Goal: Task Accomplishment & Management: Manage account settings

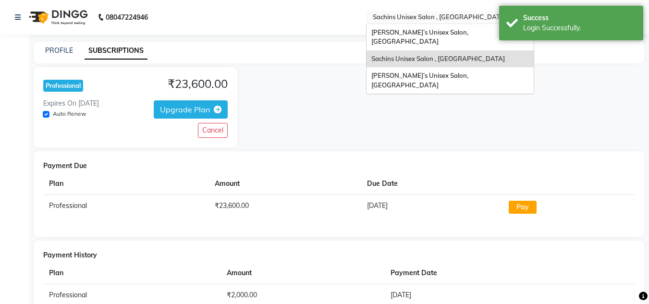
click at [439, 15] on input "text" at bounding box center [440, 18] width 139 height 10
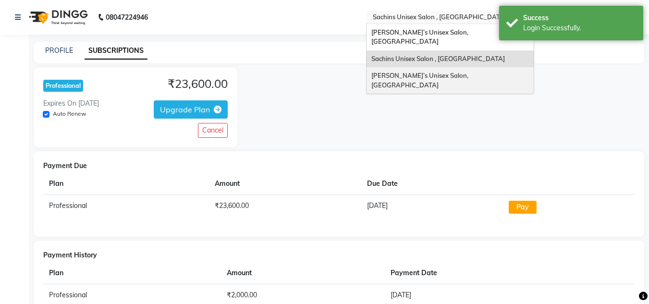
click at [434, 72] on span "Sachin’s Unisex Salon, Dombivali East" at bounding box center [420, 80] width 99 height 17
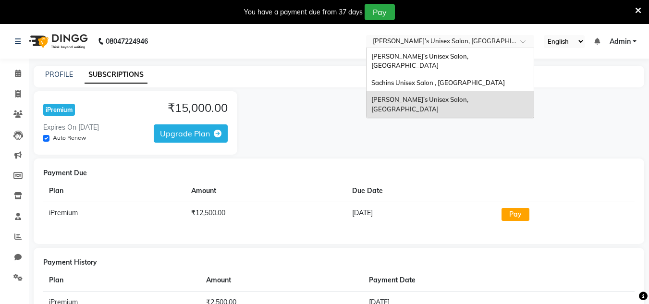
drag, startPoint x: 413, startPoint y: 43, endPoint x: 409, endPoint y: 71, distance: 27.7
click at [412, 44] on input "text" at bounding box center [440, 42] width 139 height 10
click at [409, 79] on span "Sachins Unisex Salon , Thakurli" at bounding box center [438, 83] width 134 height 8
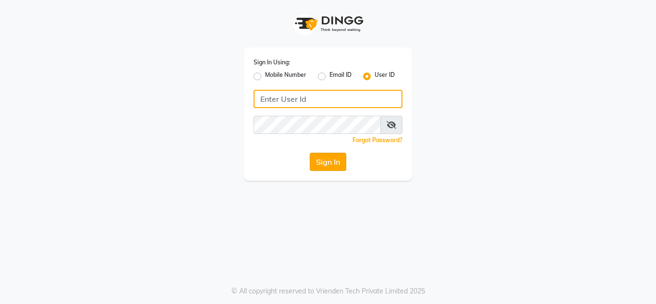
type input "sachins"
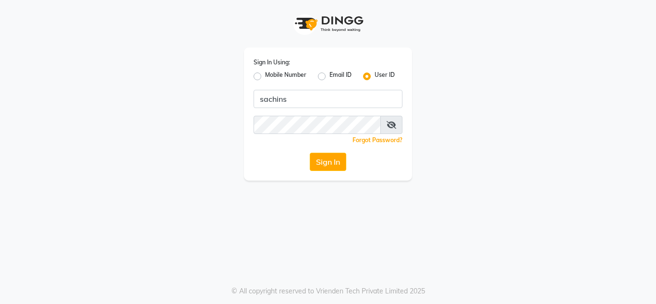
click at [331, 163] on button "Sign In" at bounding box center [328, 162] width 37 height 18
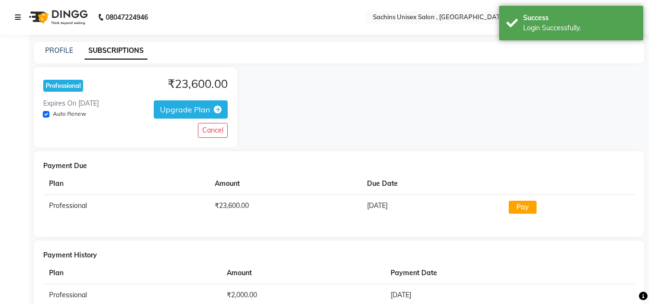
click at [21, 18] on link at bounding box center [20, 17] width 10 height 27
click at [18, 19] on icon at bounding box center [18, 17] width 6 height 7
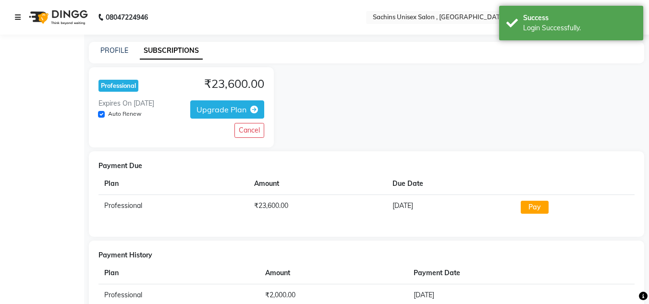
click at [18, 17] on icon at bounding box center [18, 17] width 6 height 7
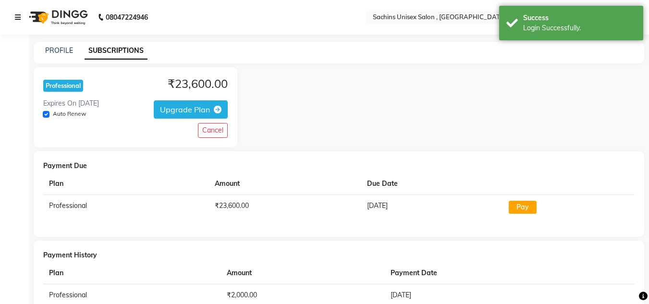
click at [18, 17] on icon at bounding box center [18, 17] width 6 height 7
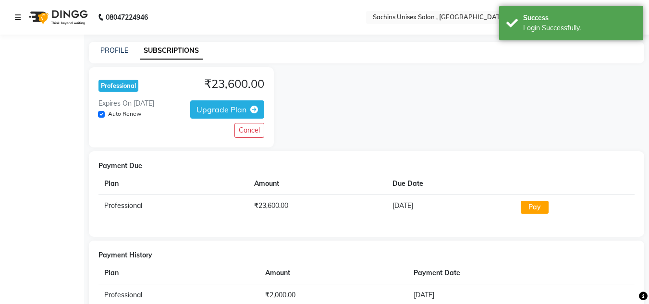
click at [18, 17] on icon at bounding box center [18, 17] width 6 height 7
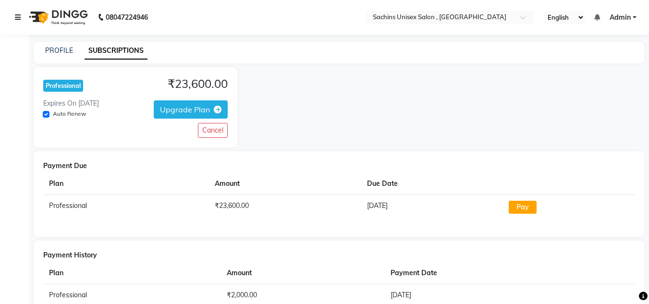
click at [17, 17] on icon at bounding box center [18, 17] width 6 height 7
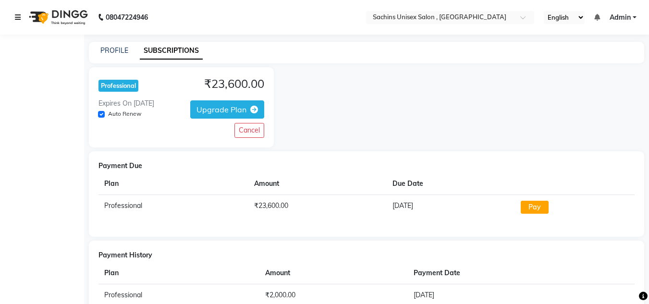
click at [22, 13] on link at bounding box center [20, 17] width 10 height 27
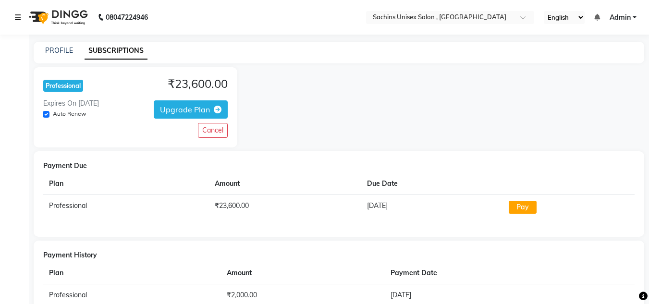
click at [19, 17] on icon at bounding box center [18, 17] width 6 height 7
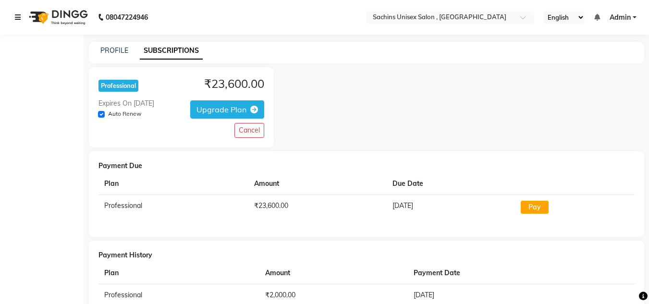
click at [19, 19] on icon at bounding box center [18, 17] width 6 height 7
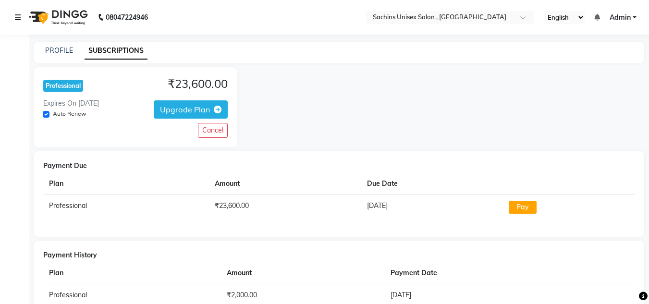
click at [19, 19] on icon at bounding box center [18, 17] width 6 height 7
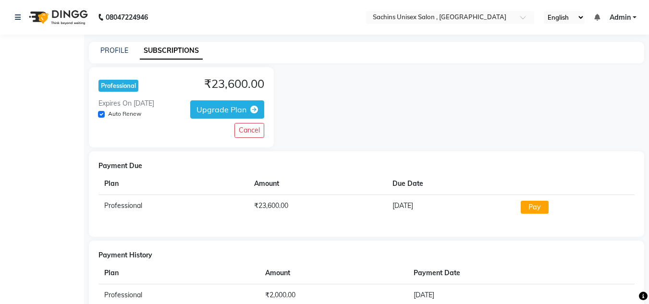
click at [129, 54] on div "PROFILE SUBSCRIPTIONS" at bounding box center [361, 51] width 544 height 10
click at [116, 49] on link "PROFILE" at bounding box center [114, 50] width 28 height 9
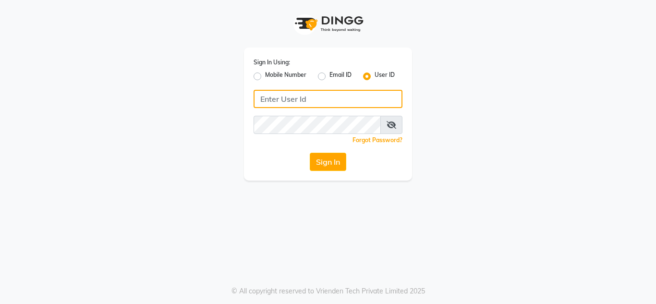
type input "sachins"
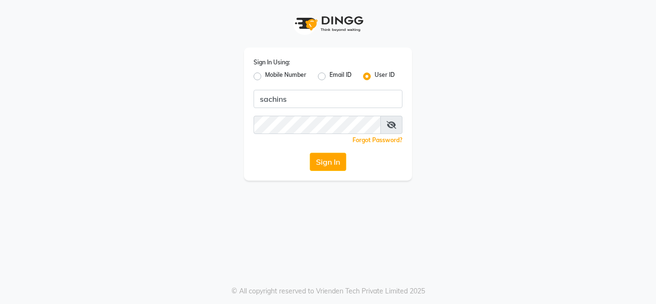
click at [258, 81] on div "Mobile Number" at bounding box center [280, 77] width 53 height 12
click at [265, 78] on label "Mobile Number" at bounding box center [285, 77] width 41 height 12
click at [265, 77] on input "Mobile Number" at bounding box center [268, 74] width 6 height 6
radio input "true"
radio input "false"
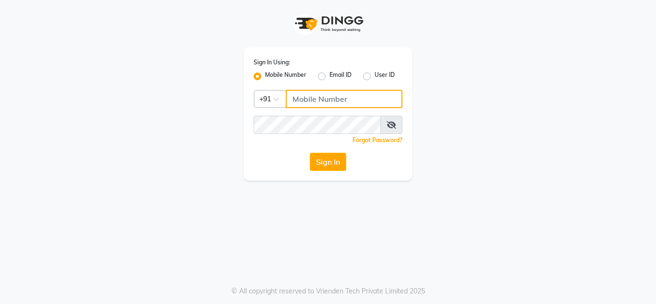
click at [304, 103] on input "Username" at bounding box center [344, 99] width 117 height 18
type input "7710840305"
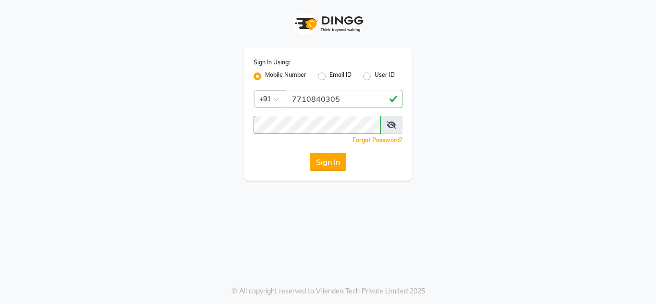
click at [327, 156] on button "Sign In" at bounding box center [328, 162] width 37 height 18
